Goal: Information Seeking & Learning: Learn about a topic

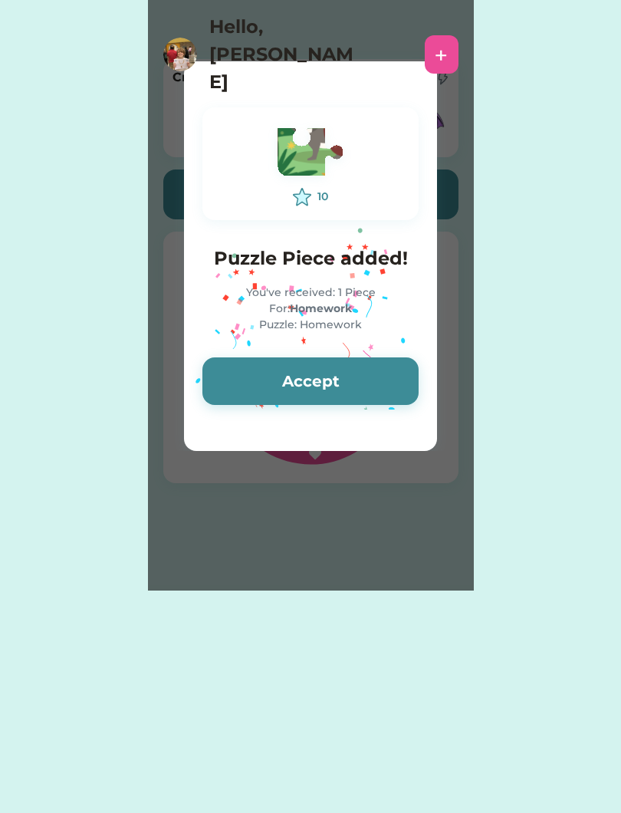
click at [376, 367] on button "Accept" at bounding box center [310, 381] width 216 height 48
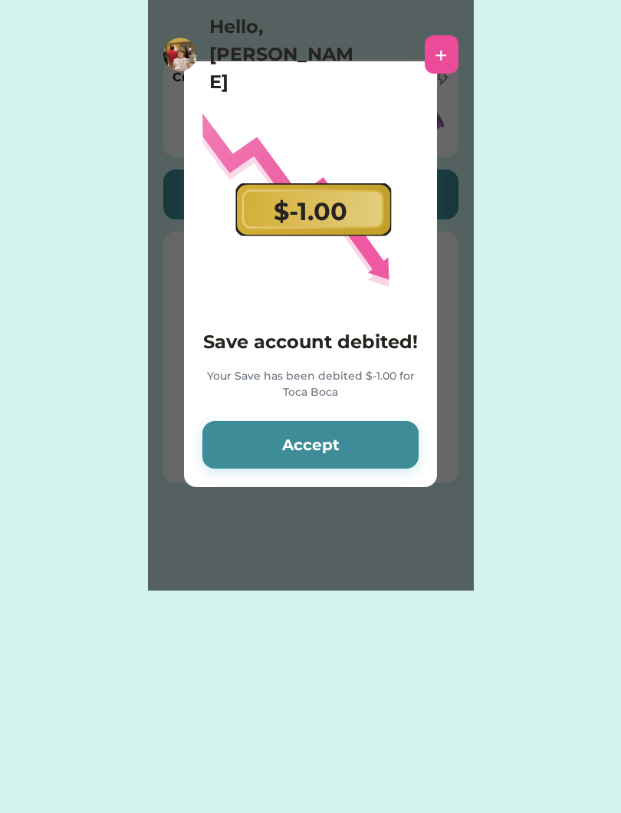
click at [378, 437] on button "Accept" at bounding box center [310, 445] width 216 height 48
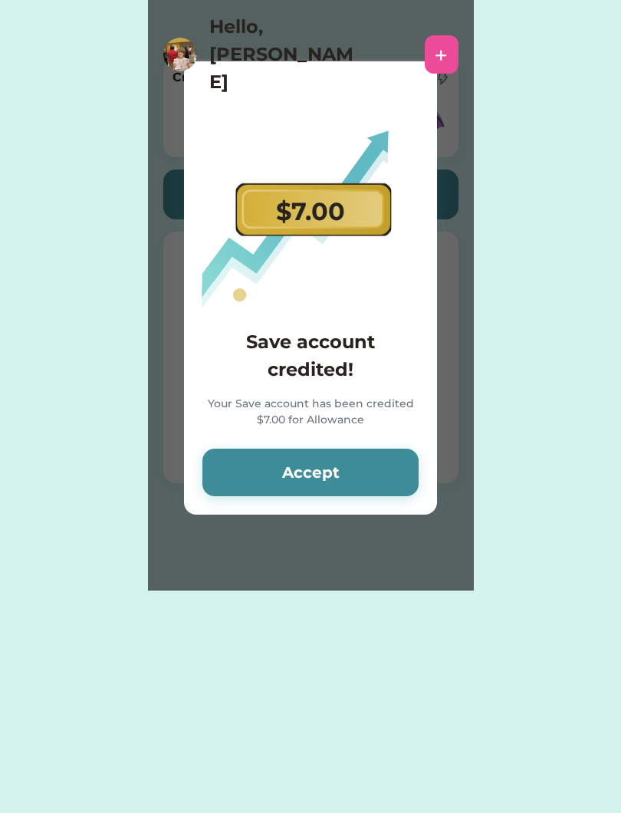
click at [405, 466] on button "Accept" at bounding box center [310, 473] width 216 height 48
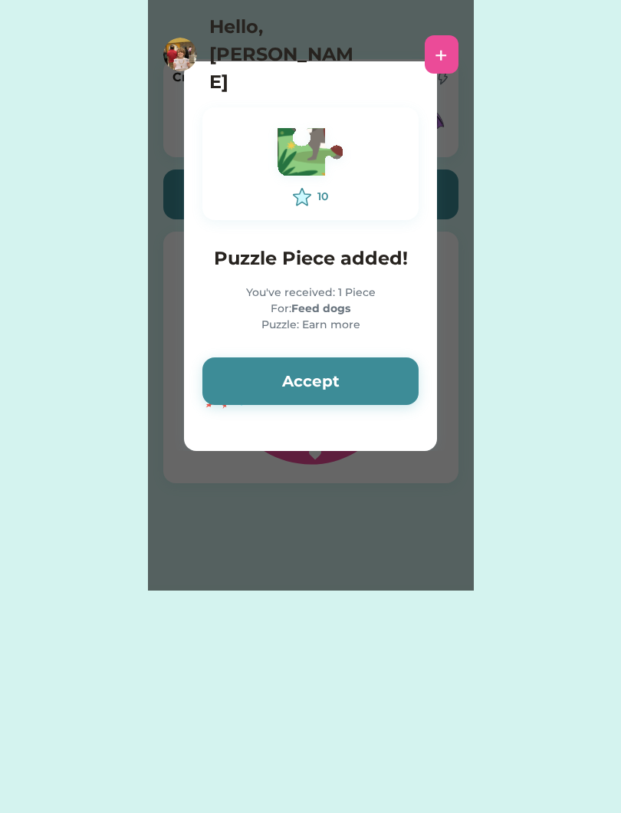
click at [386, 384] on button "Accept" at bounding box center [310, 381] width 216 height 48
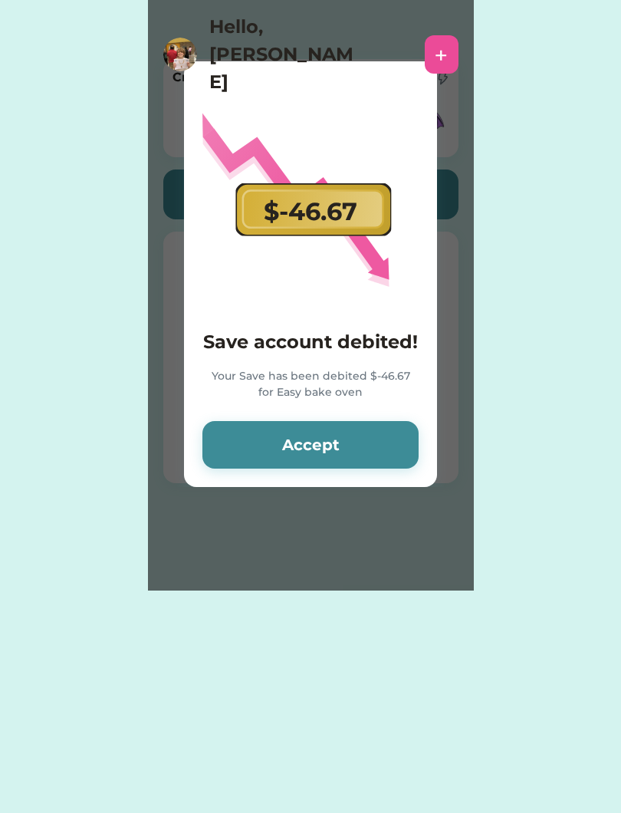
click at [390, 441] on button "Accept" at bounding box center [310, 445] width 216 height 48
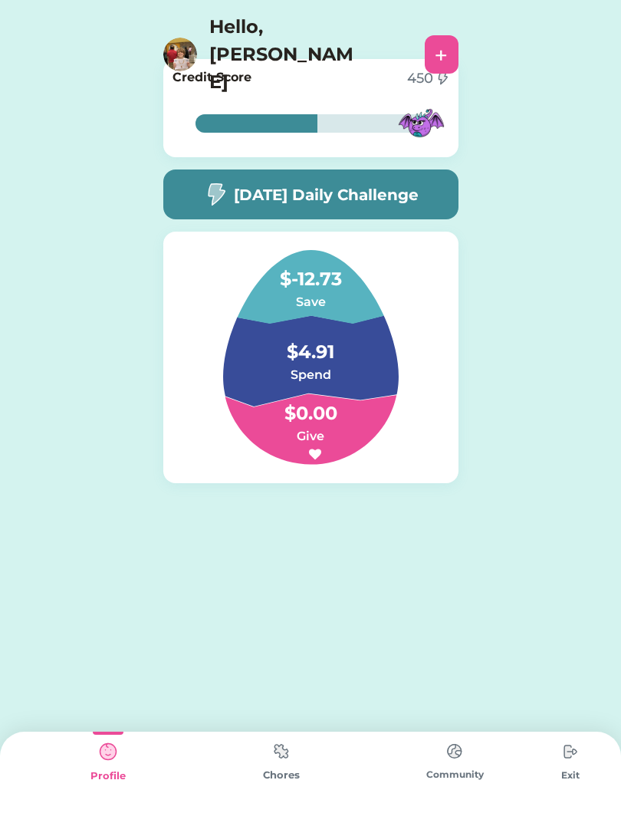
click at [417, 208] on div "[DATE] Daily Challenge" at bounding box center [310, 195] width 295 height 50
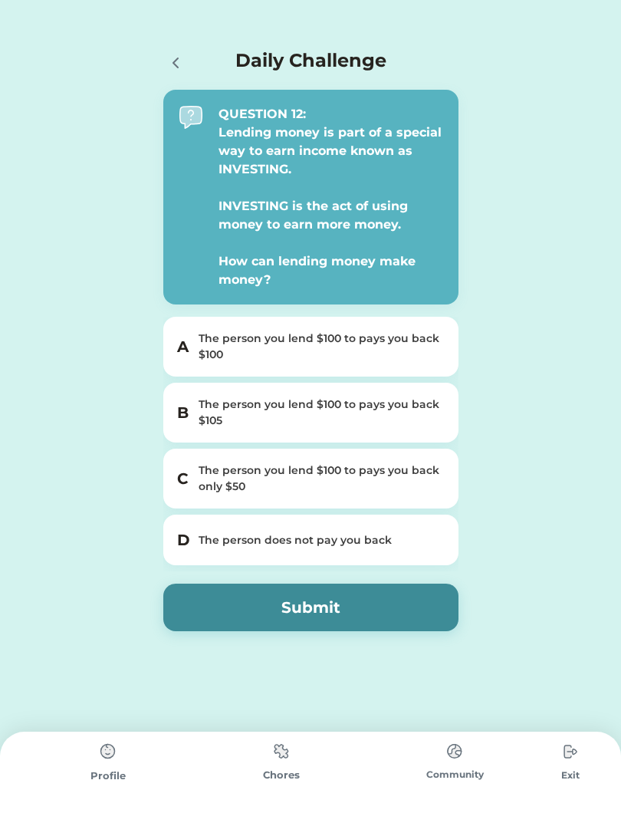
click at [569, 263] on div "Daily Challenge QUESTION 12: Lending money is part of a special way to earn inc…" at bounding box center [310, 354] width 621 height 708
click at [432, 417] on div "The person you lend $100 to pays you back $105" at bounding box center [320, 413] width 243 height 32
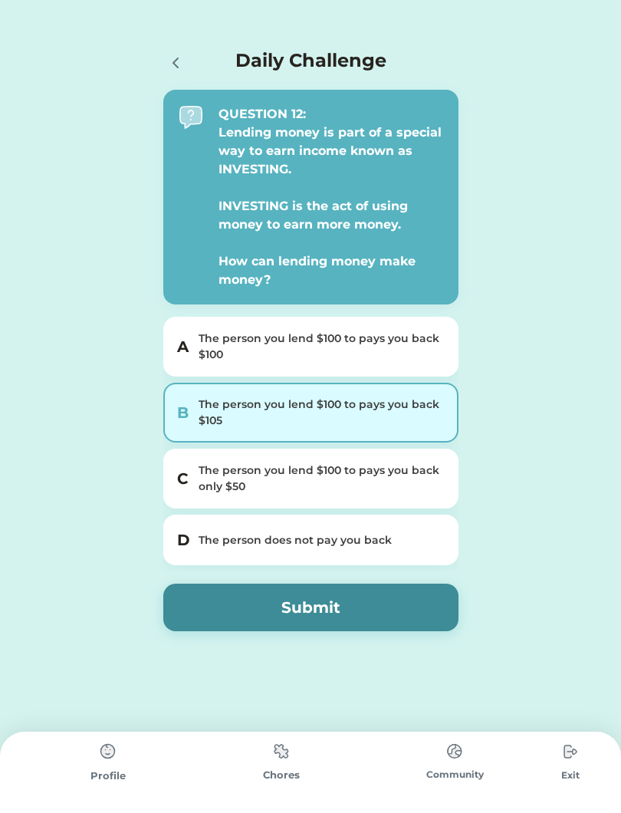
click at [407, 617] on button "Submit" at bounding box center [310, 608] width 295 height 48
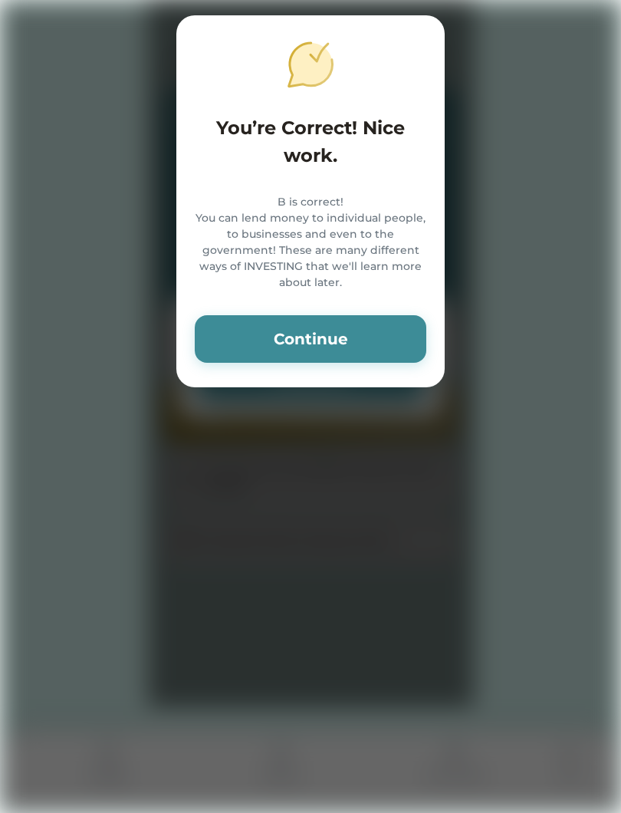
click at [384, 363] on button "Continue" at bounding box center [311, 339] width 232 height 48
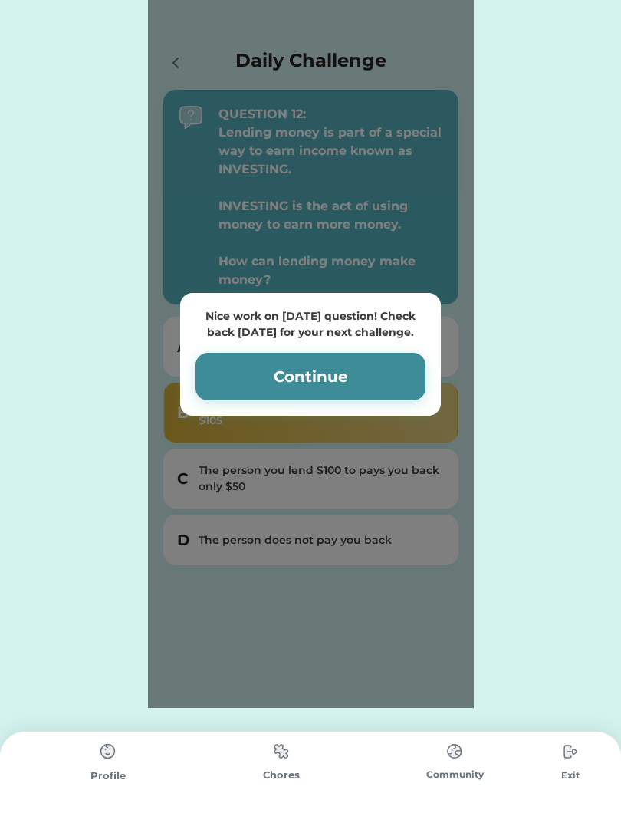
click at [397, 373] on button "Continue" at bounding box center [311, 377] width 230 height 48
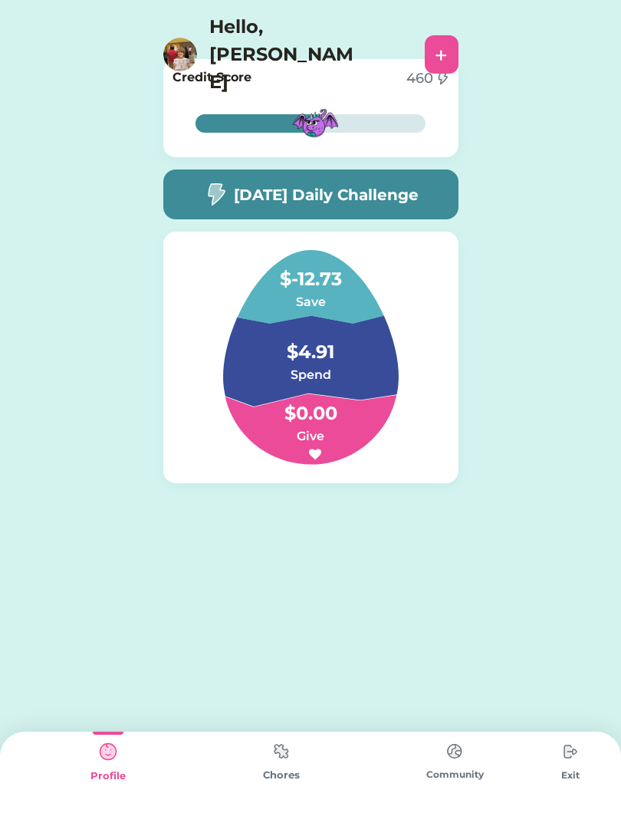
click at [611, 319] on div "Nice work on [DATE] question! Check back [DATE] for your next challenge. Contin…" at bounding box center [310, 295] width 621 height 591
click at [301, 740] on div "Chores" at bounding box center [281, 772] width 173 height 81
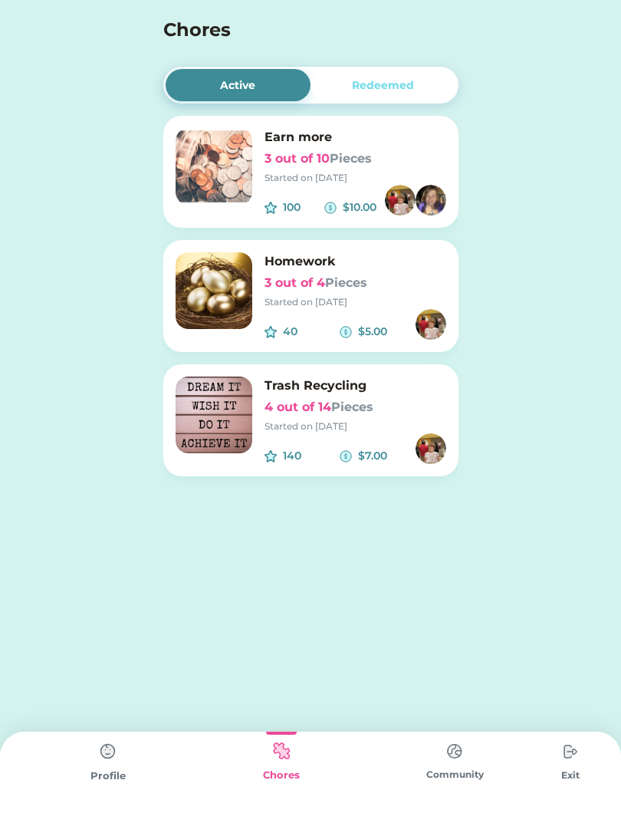
click at [479, 785] on div "Community" at bounding box center [454, 772] width 173 height 81
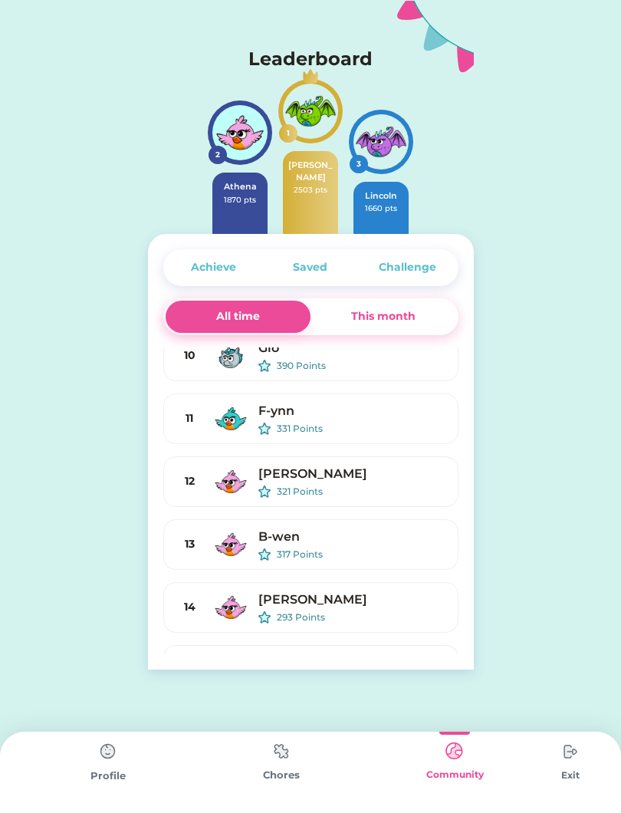
scroll to position [385, 0]
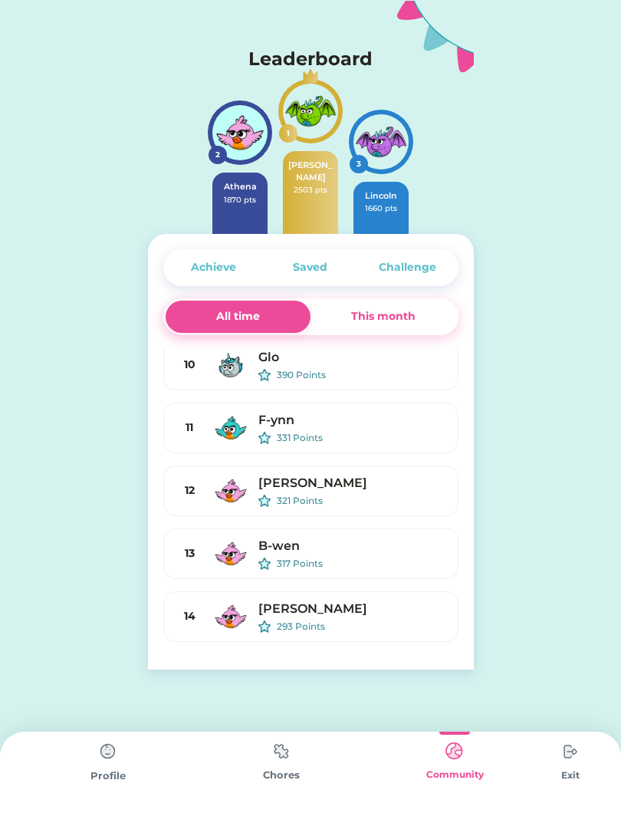
click at [419, 325] on div "This month" at bounding box center [384, 317] width 146 height 32
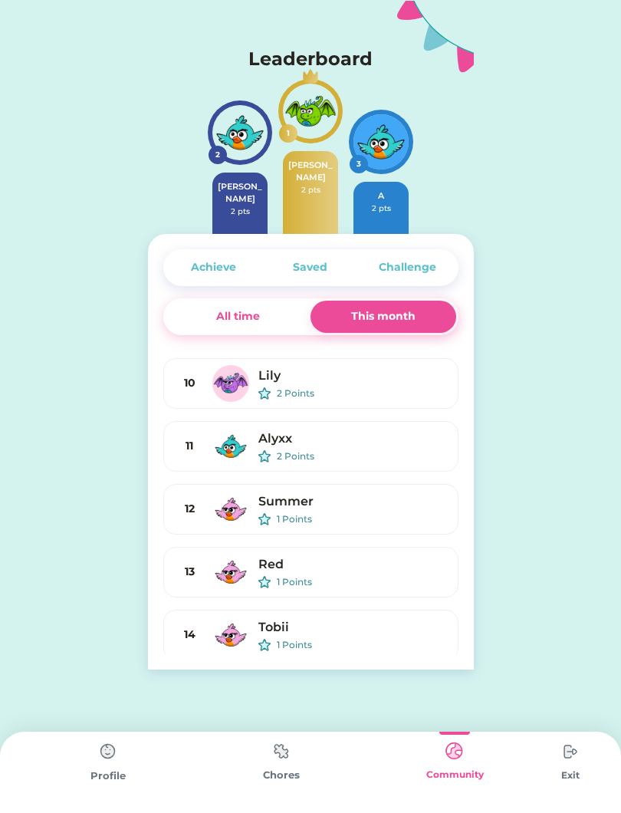
scroll to position [368, 0]
click at [288, 331] on div "All time" at bounding box center [239, 317] width 146 height 32
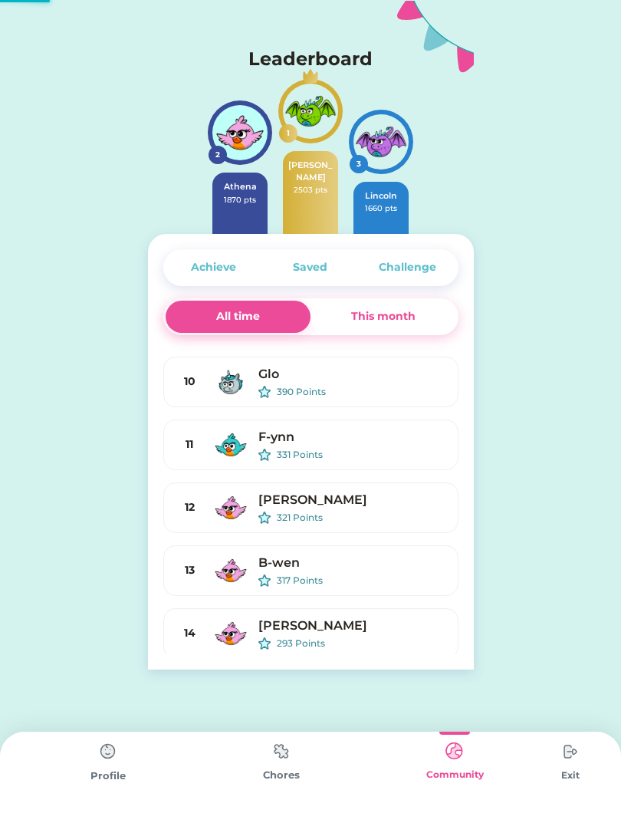
click at [400, 314] on div "This month" at bounding box center [383, 316] width 64 height 16
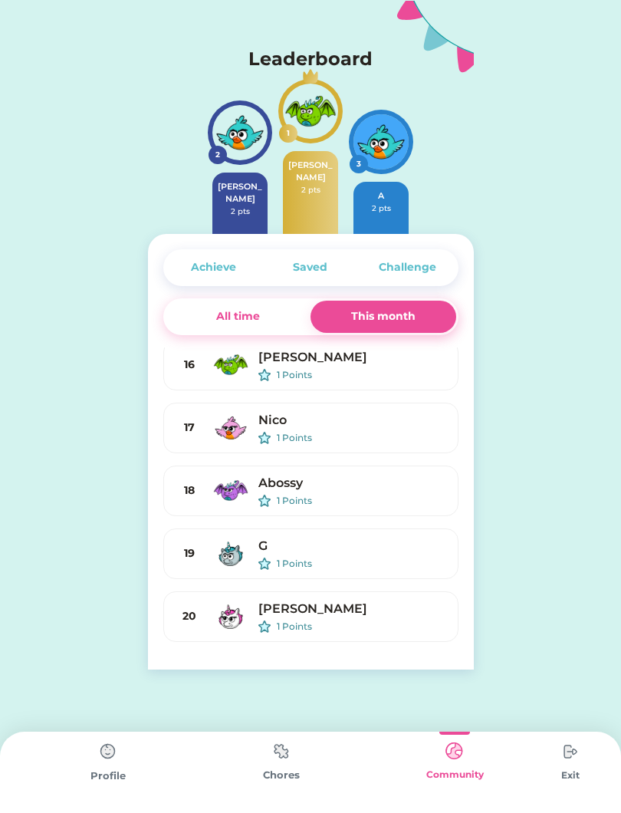
scroll to position [762, 0]
click at [262, 318] on div "All time" at bounding box center [239, 317] width 146 height 32
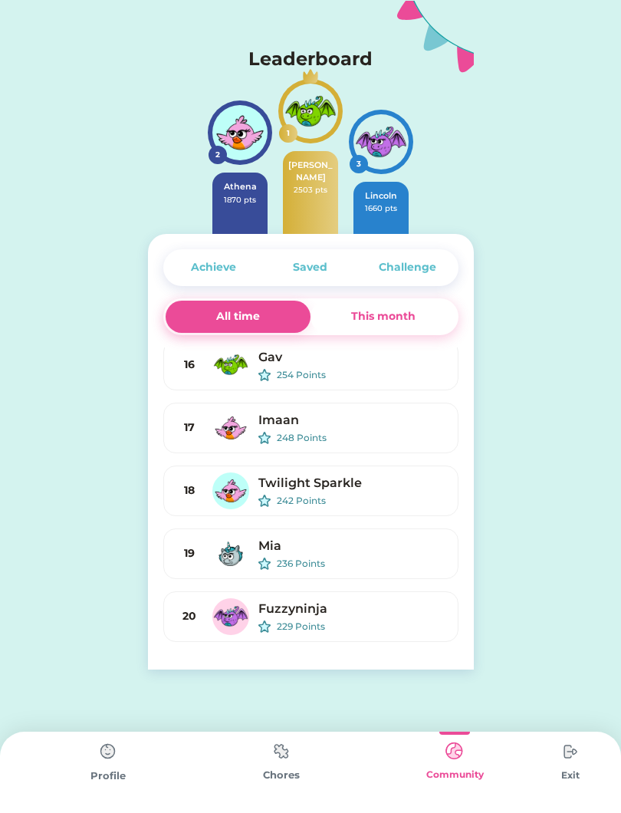
click at [403, 324] on div "This month" at bounding box center [383, 316] width 64 height 16
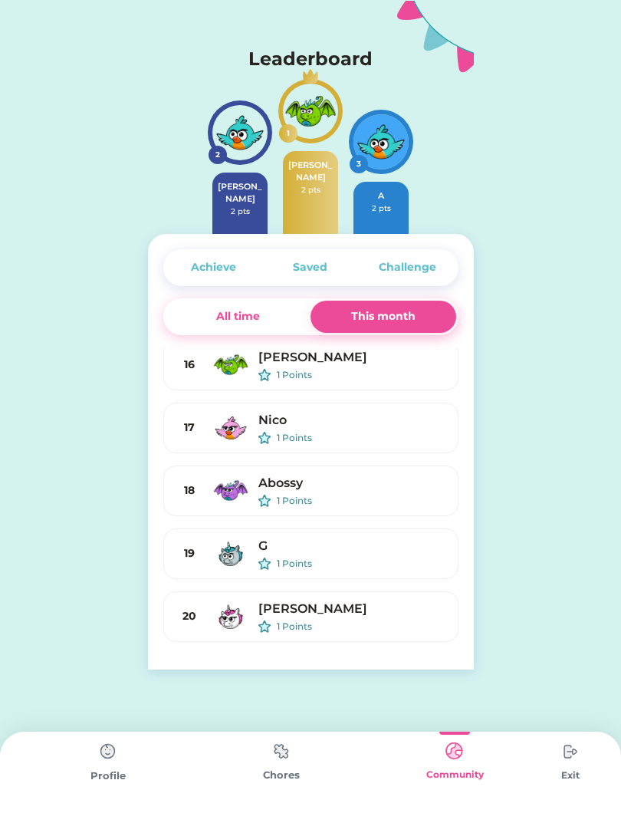
click at [271, 314] on div "All time" at bounding box center [239, 317] width 146 height 32
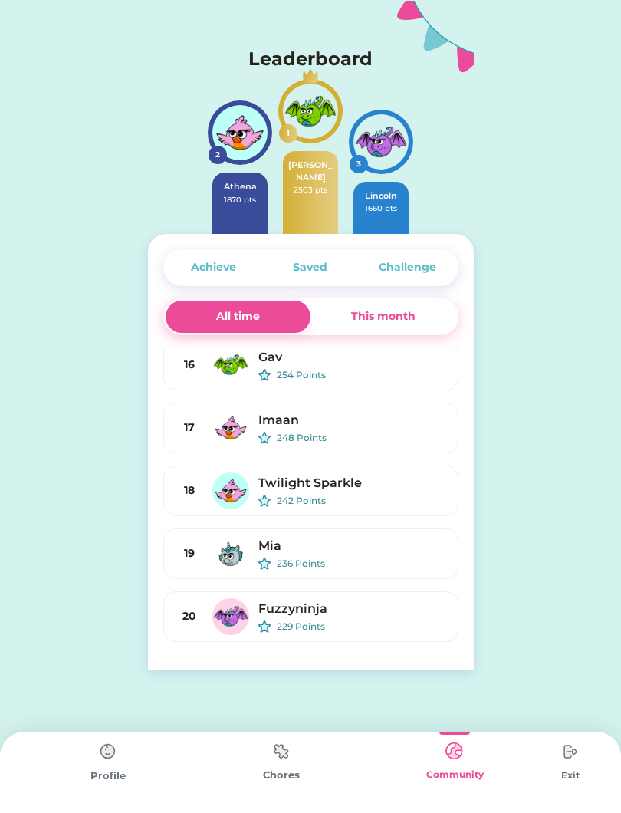
click at [425, 318] on div "This month" at bounding box center [384, 317] width 146 height 32
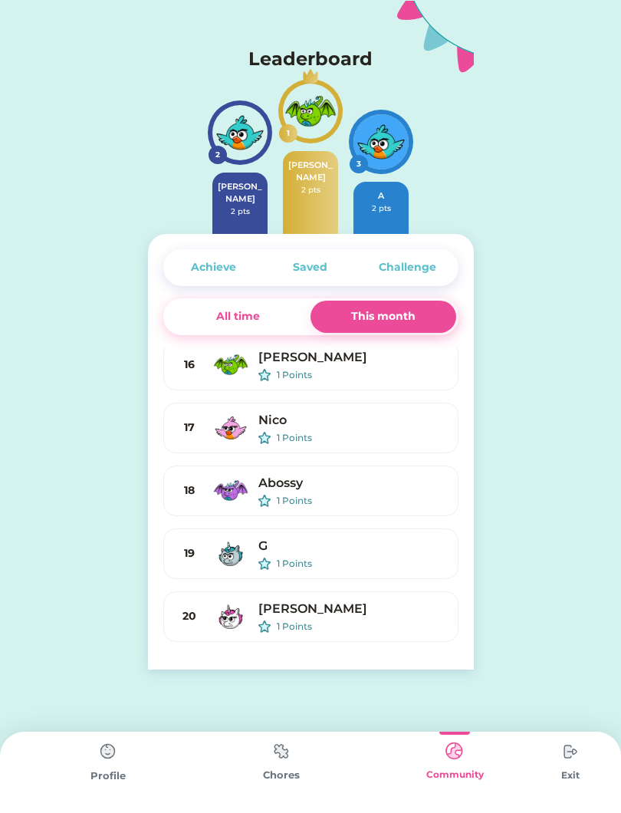
click at [268, 316] on div "All time" at bounding box center [239, 317] width 146 height 32
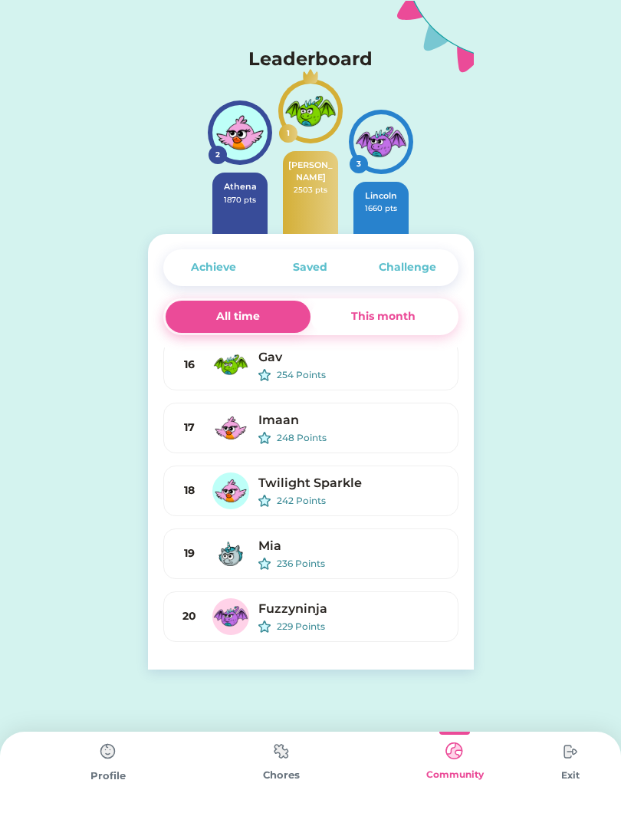
click at [413, 322] on div "This month" at bounding box center [383, 316] width 64 height 16
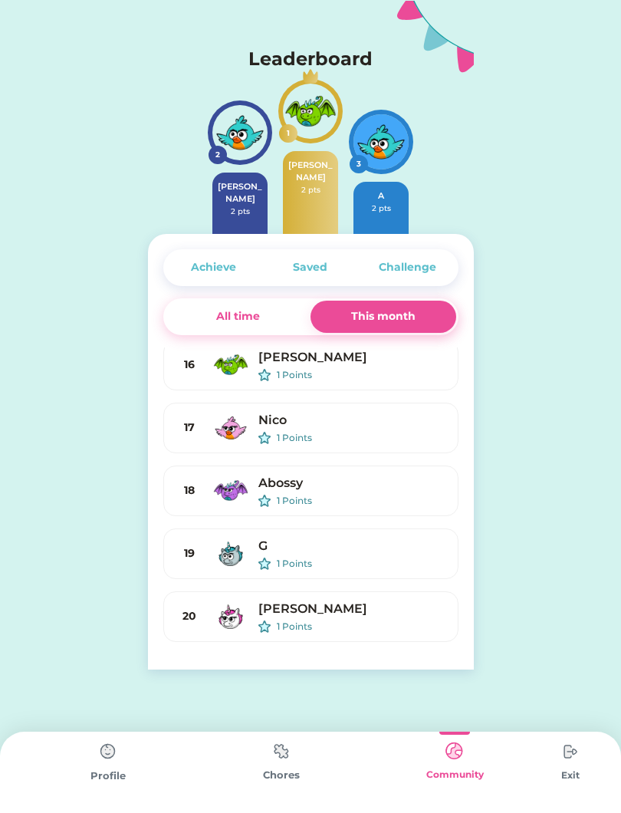
click at [288, 331] on div "All time" at bounding box center [239, 317] width 146 height 32
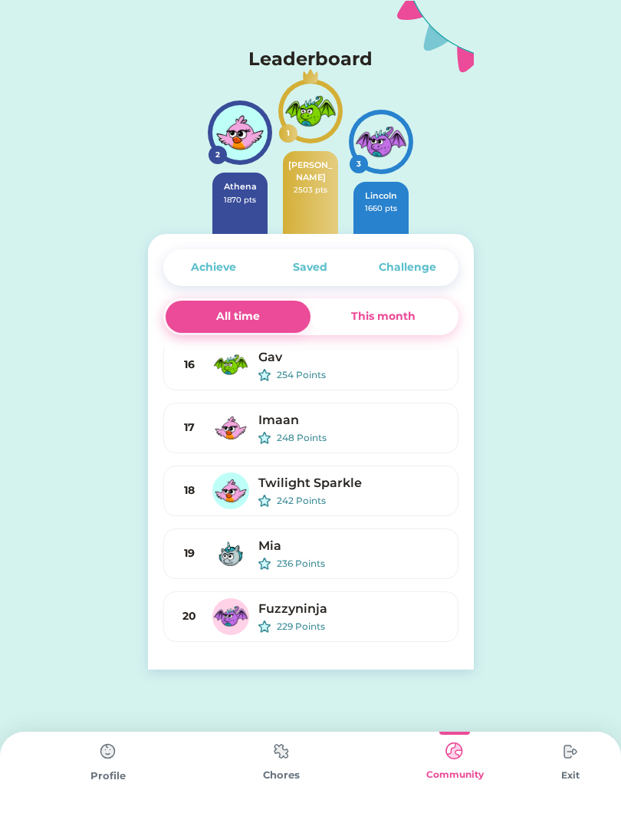
click at [411, 321] on div "This month" at bounding box center [383, 316] width 64 height 16
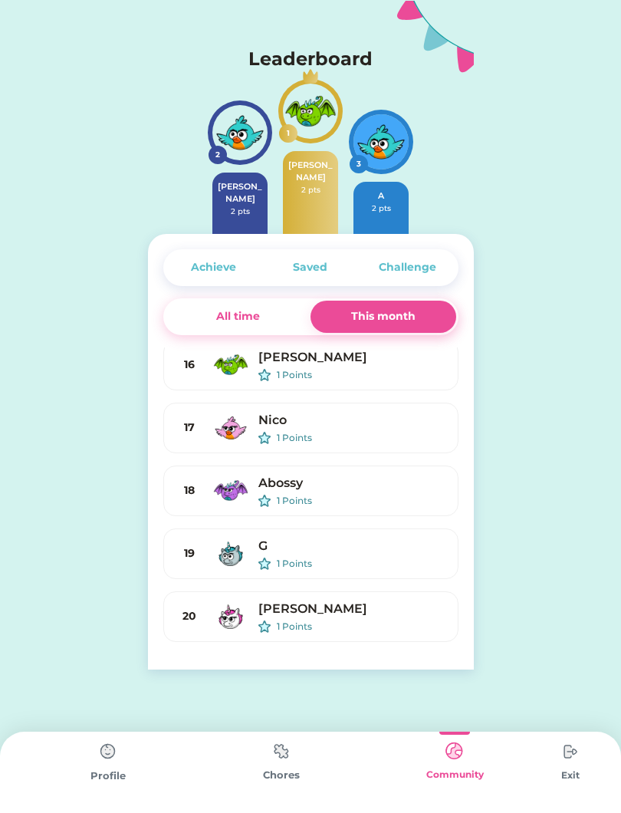
click at [276, 318] on div "All time" at bounding box center [239, 317] width 146 height 32
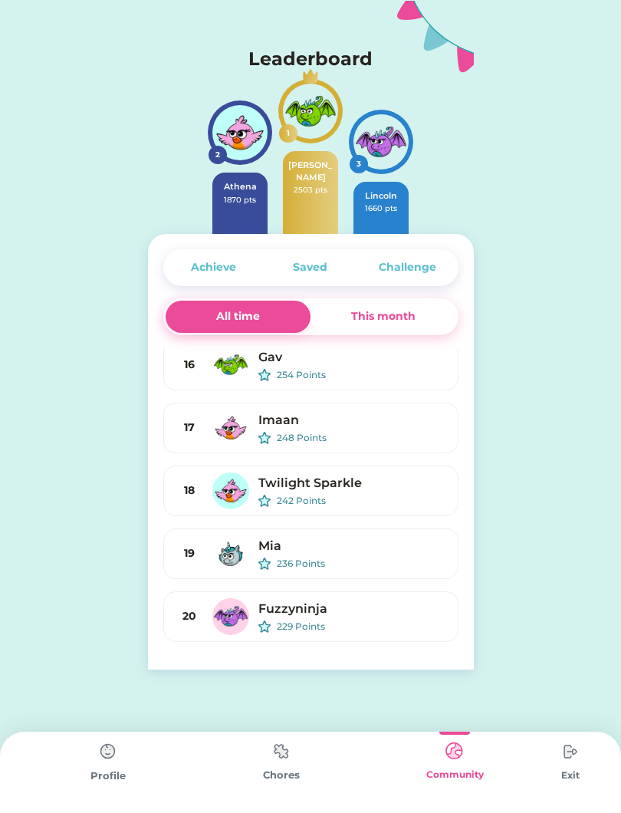
click at [384, 310] on div "This month" at bounding box center [383, 316] width 64 height 16
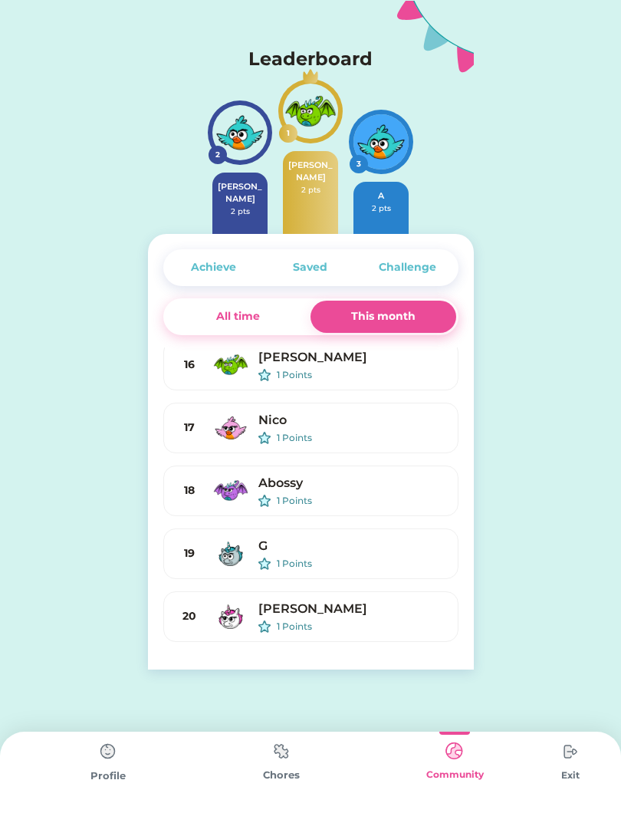
click at [268, 330] on div "All time" at bounding box center [239, 317] width 146 height 32
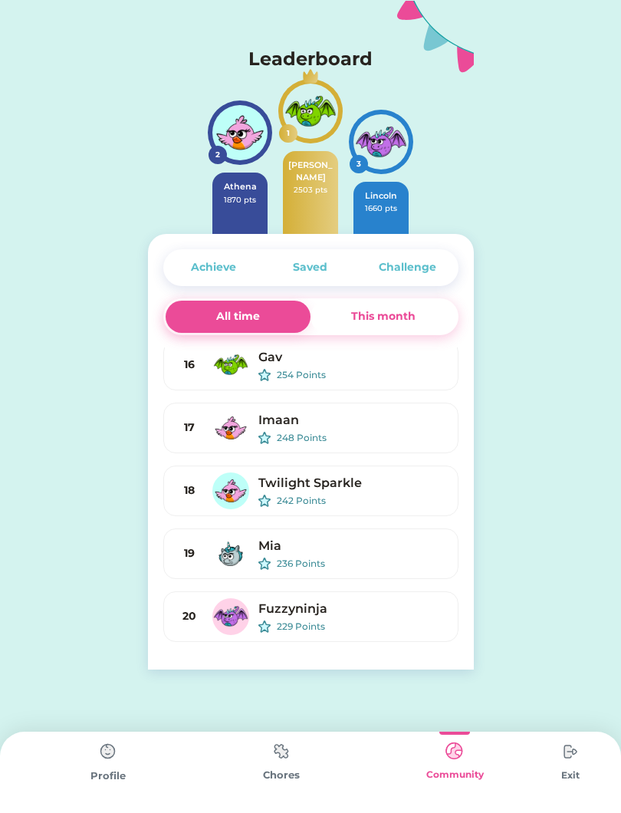
click at [390, 326] on div "This month" at bounding box center [384, 317] width 146 height 32
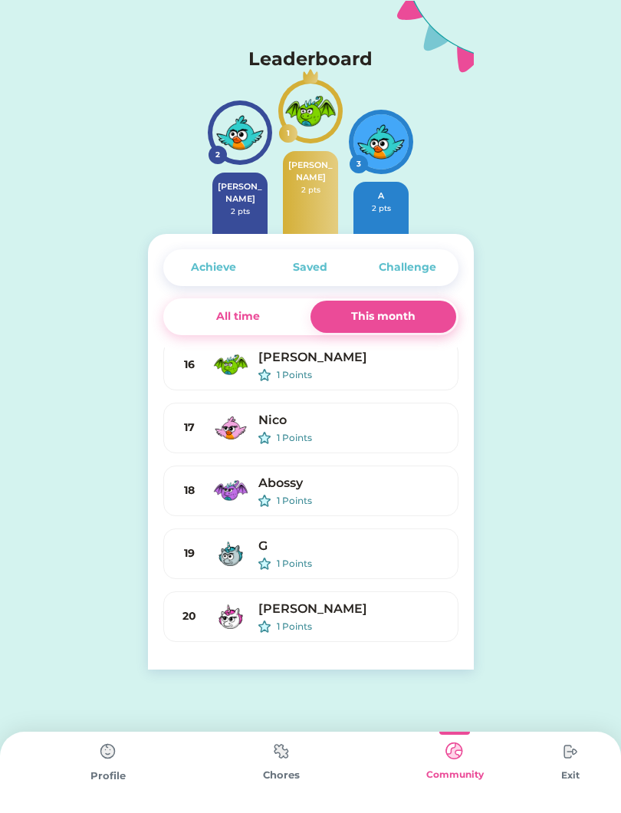
click at [270, 313] on div "All time" at bounding box center [239, 317] width 146 height 32
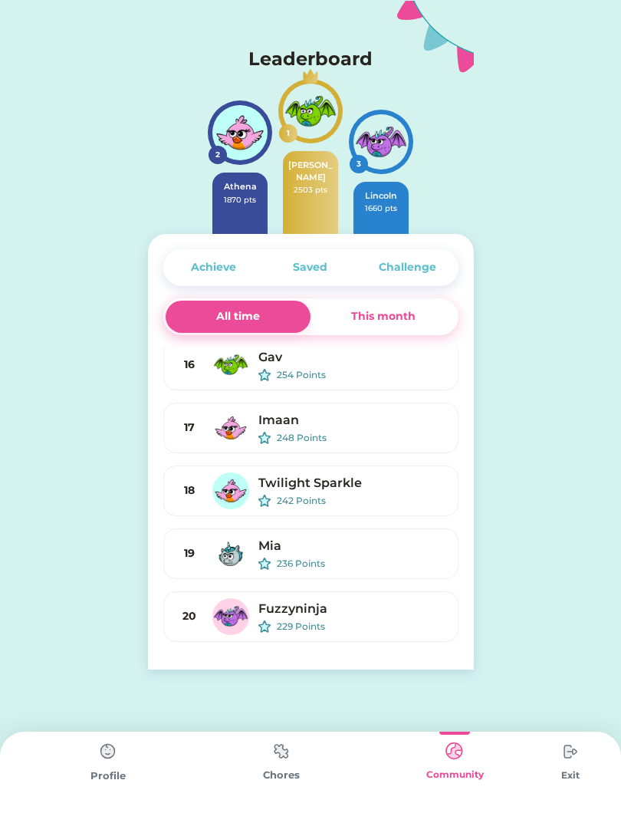
click at [412, 316] on div "This month" at bounding box center [383, 316] width 64 height 16
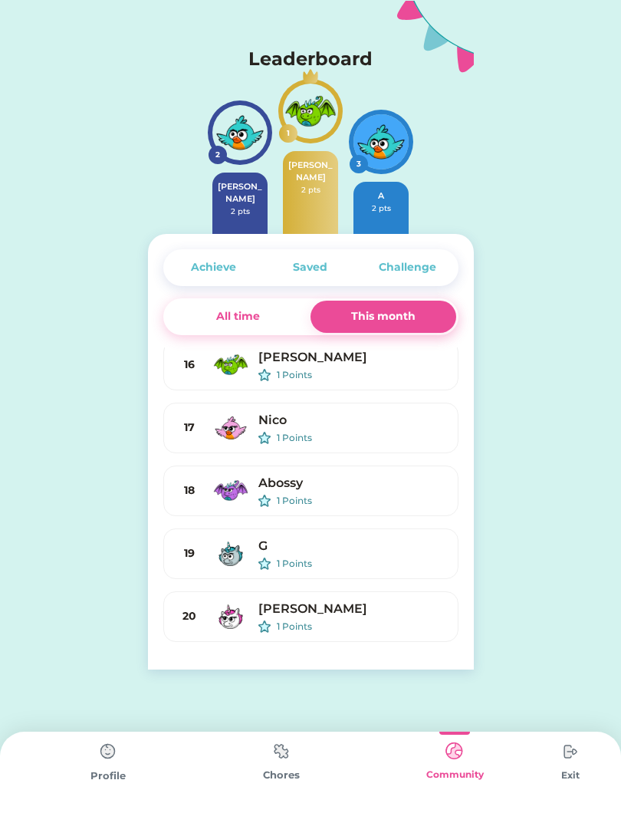
click at [293, 320] on div "All time" at bounding box center [239, 317] width 146 height 32
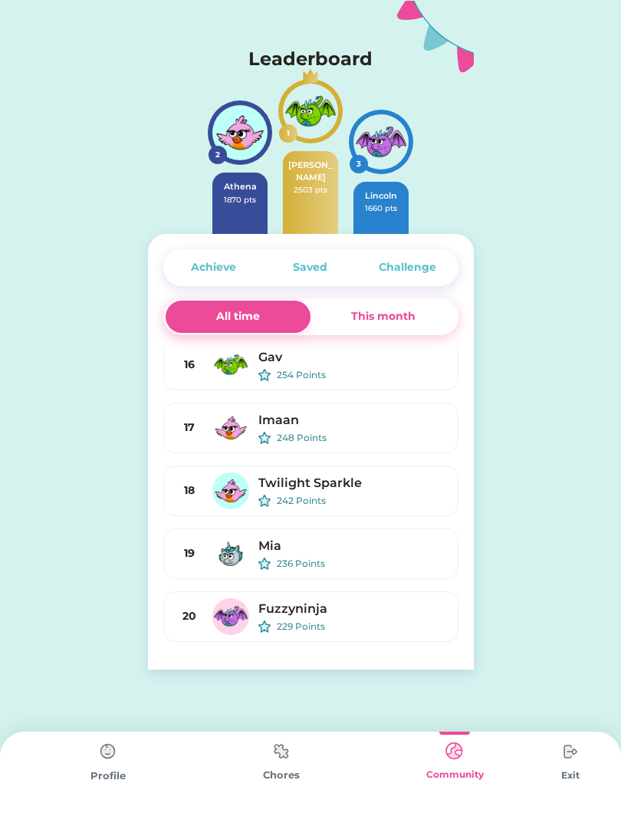
click at [406, 331] on div "This month" at bounding box center [384, 317] width 146 height 32
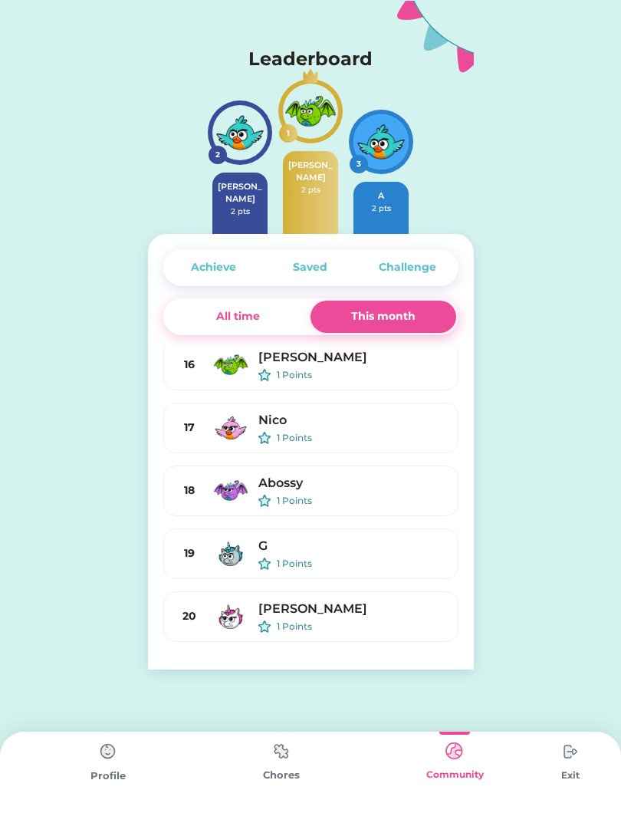
click at [271, 758] on img at bounding box center [281, 751] width 31 height 30
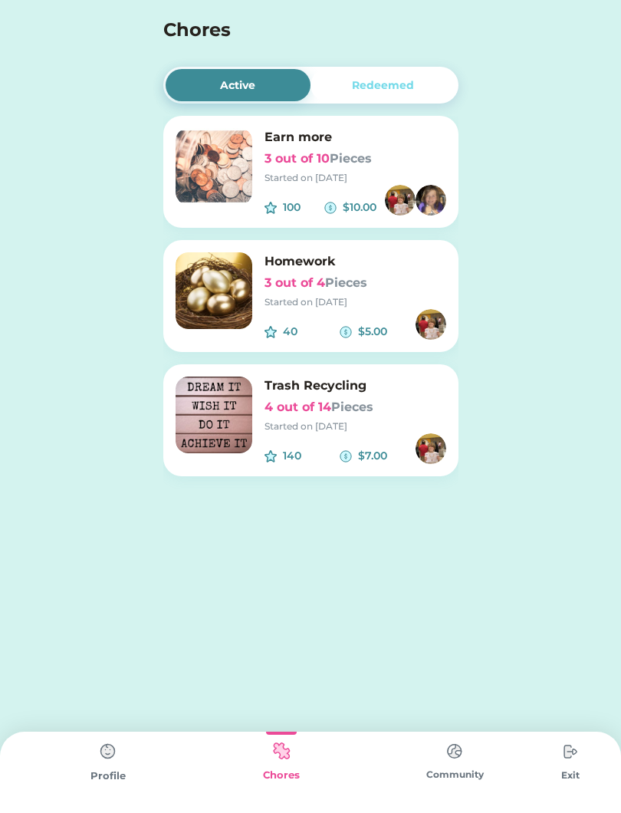
click at [328, 172] on div "Started on [DATE]" at bounding box center [356, 178] width 182 height 14
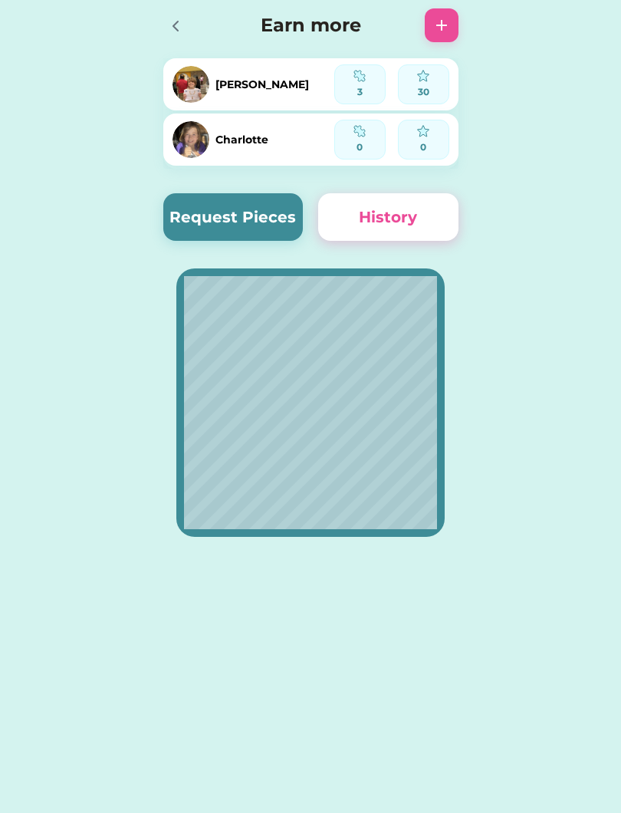
click at [274, 217] on button "Request Pieces" at bounding box center [233, 217] width 140 height 48
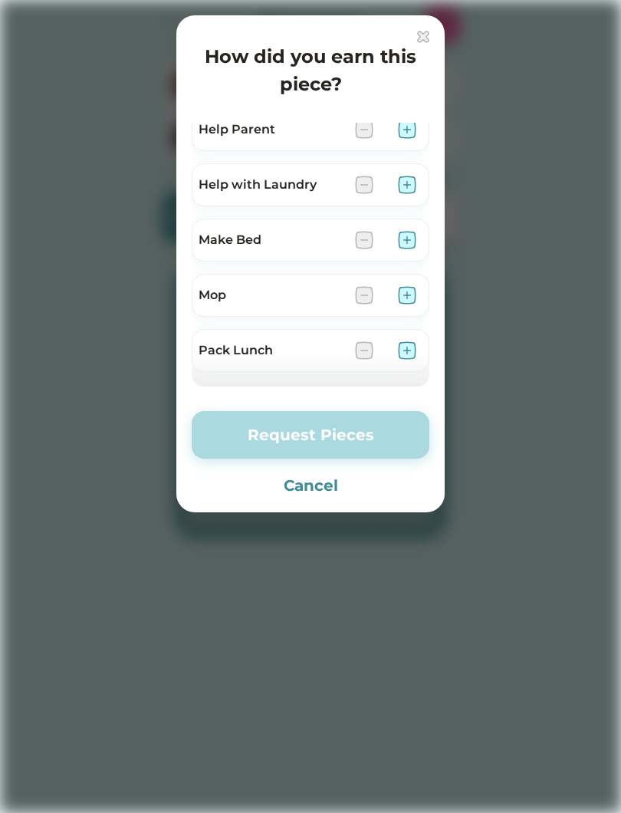
scroll to position [125, 0]
click at [436, 35] on div "How did you earn this piece? Clean Room Feed dogs Help Parent Help with Laundry…" at bounding box center [310, 263] width 268 height 497
click at [423, 40] on img at bounding box center [423, 37] width 12 height 12
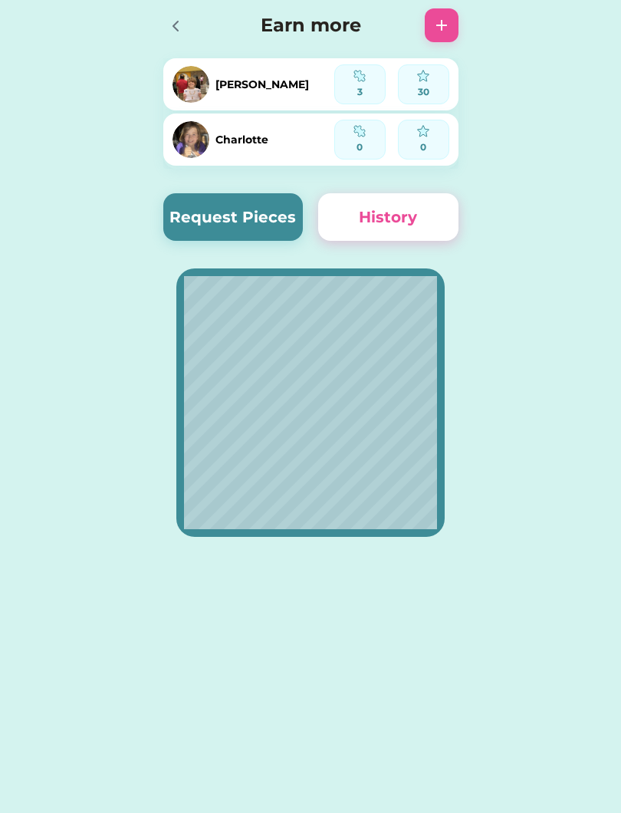
click at [184, 35] on icon at bounding box center [175, 26] width 18 height 18
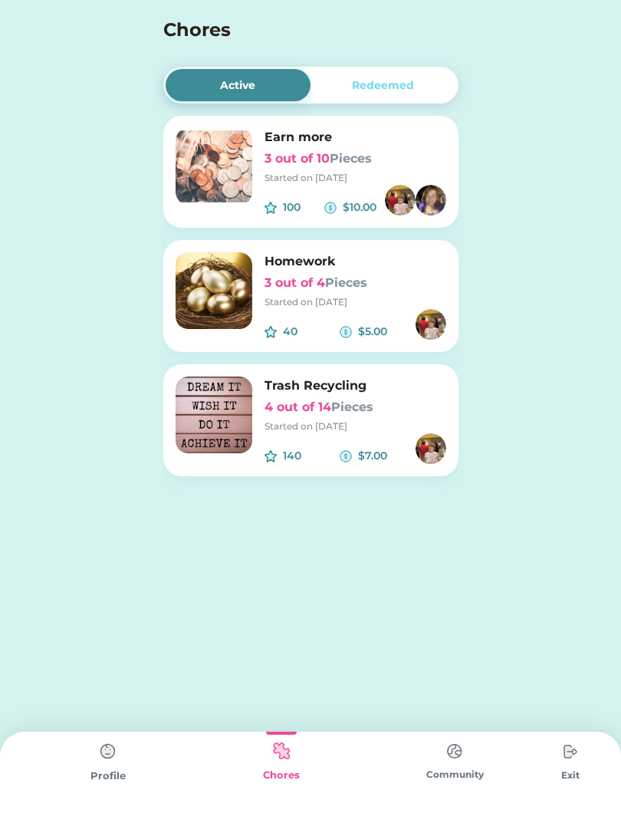
click at [99, 772] on div "Profile" at bounding box center [107, 776] width 173 height 15
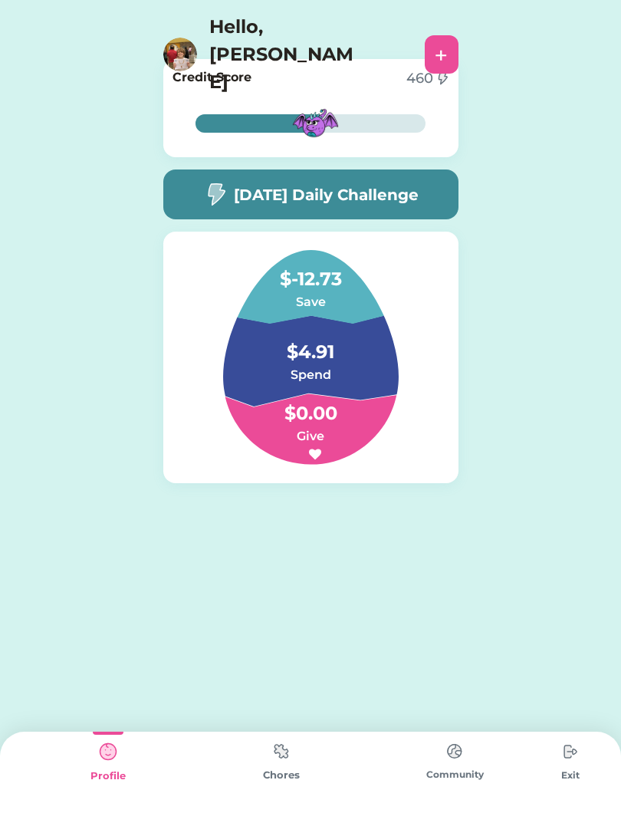
click at [197, 20] on div "Hello, [PERSON_NAME]" at bounding box center [290, 54] width 254 height 83
click at [188, 3] on div "Hello, [PERSON_NAME] +" at bounding box center [310, 51] width 621 height 102
click at [194, 38] on img at bounding box center [180, 55] width 34 height 34
click at [192, 38] on img at bounding box center [180, 55] width 34 height 34
click at [179, 38] on img at bounding box center [180, 55] width 34 height 34
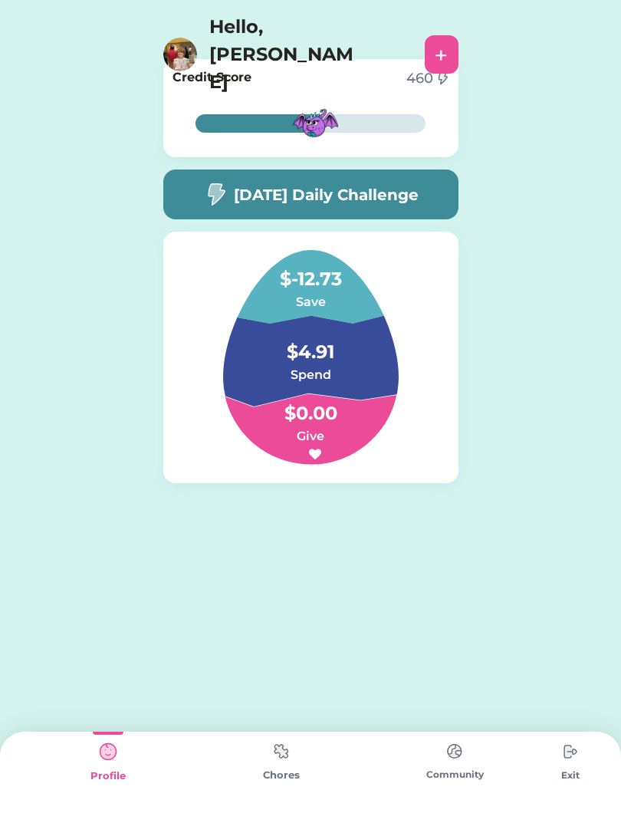
click at [181, 38] on img at bounding box center [180, 55] width 34 height 34
click at [170, 38] on img at bounding box center [180, 55] width 34 height 34
click at [193, 38] on img at bounding box center [180, 55] width 34 height 34
click at [194, 38] on img at bounding box center [180, 55] width 34 height 34
click at [183, 38] on img at bounding box center [180, 55] width 34 height 34
